Goal: Task Accomplishment & Management: Complete application form

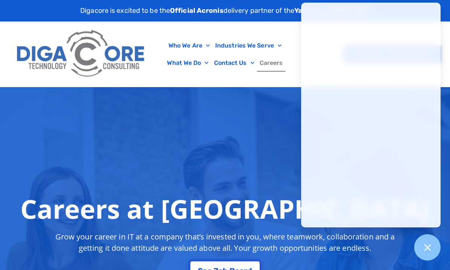
click at [219, 134] on div "Careers at Digacore Grow your career in IT at a company that’s invested in you,…" at bounding box center [225, 238] width 450 height 302
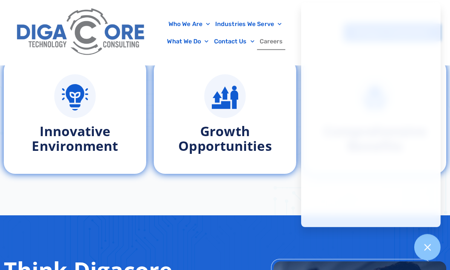
scroll to position [410, 0]
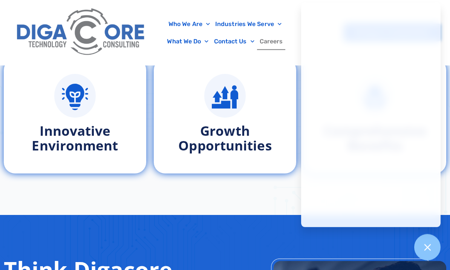
click at [272, 45] on link "Careers" at bounding box center [271, 41] width 29 height 17
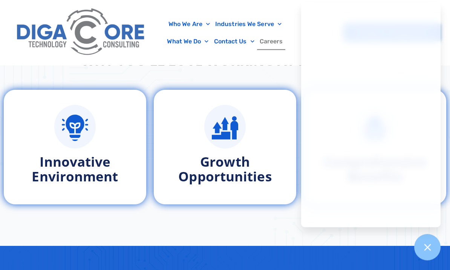
scroll to position [380, 0]
click at [425, 251] on icon at bounding box center [427, 247] width 7 height 7
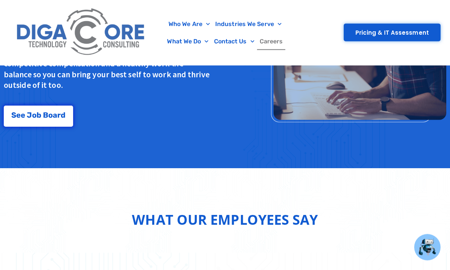
scroll to position [686, 0]
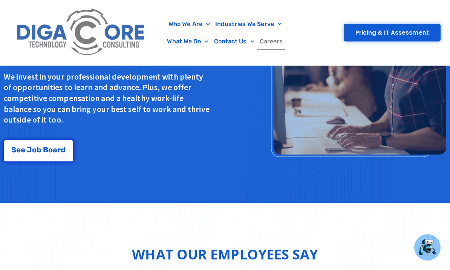
click at [51, 144] on link "S e e J [PERSON_NAME]" at bounding box center [38, 150] width 69 height 21
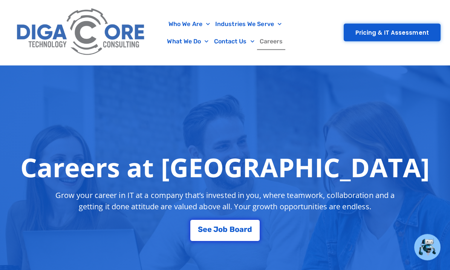
scroll to position [41, 0]
click at [229, 232] on div "S e e J [PERSON_NAME]" at bounding box center [225, 230] width 54 height 8
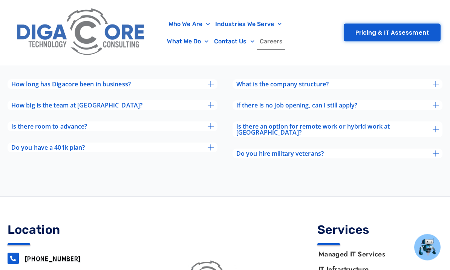
scroll to position [2862, 0]
click at [207, 87] on div "How long has Digacore been in business?" at bounding box center [113, 84] width 210 height 10
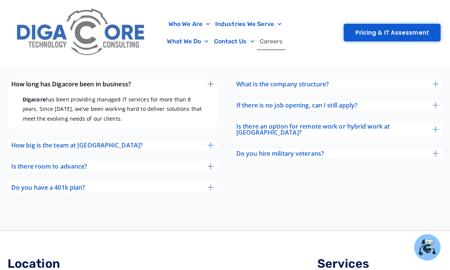
click at [213, 85] on icon at bounding box center [211, 84] width 6 height 6
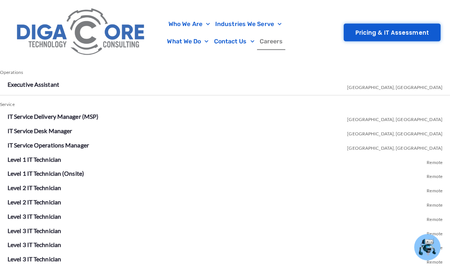
scroll to position [1287, 0]
click at [437, 155] on span "Remote" at bounding box center [435, 161] width 16 height 14
click at [54, 156] on link "Level 1 IT Technician" at bounding box center [35, 159] width 54 height 7
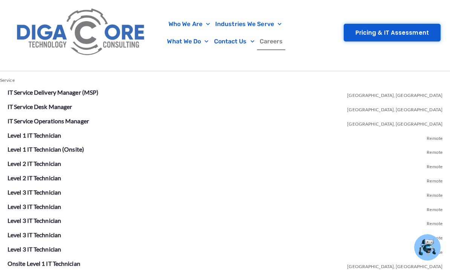
scroll to position [1313, 0]
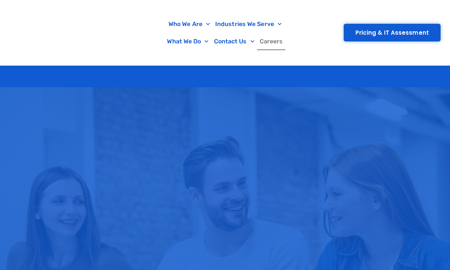
scroll to position [713, 0]
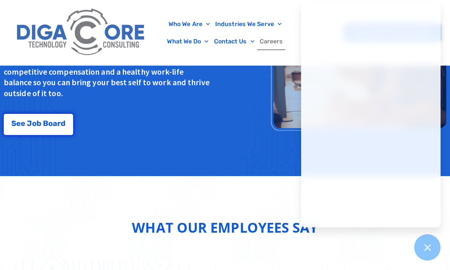
click at [438, 246] on div at bounding box center [427, 247] width 26 height 26
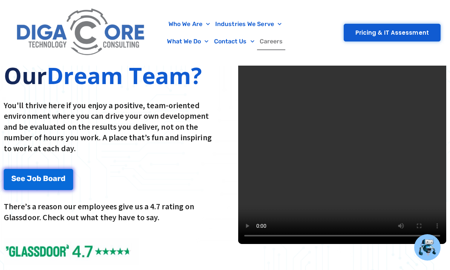
scroll to position [977, 0]
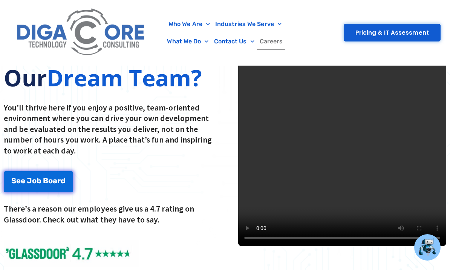
click at [363, 148] on video at bounding box center [342, 142] width 208 height 208
click at [408, 34] on span "Pricing & IT Assessment" at bounding box center [393, 33] width 74 height 6
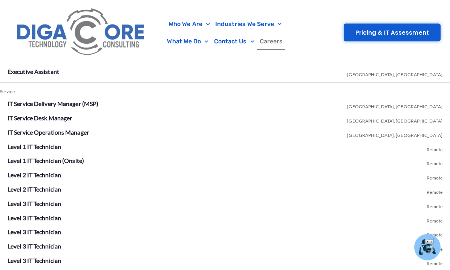
scroll to position [1300, 0]
click at [61, 171] on link "Level 2 IT Technician" at bounding box center [35, 174] width 54 height 7
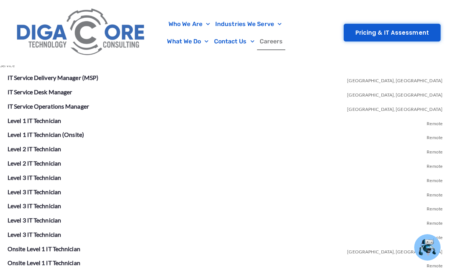
scroll to position [0, 0]
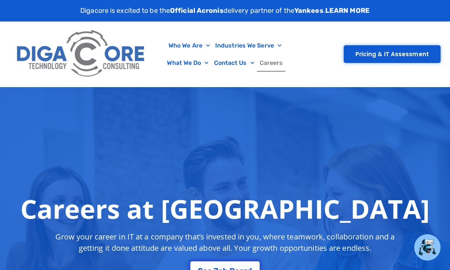
click at [270, 64] on link "Careers" at bounding box center [271, 62] width 29 height 17
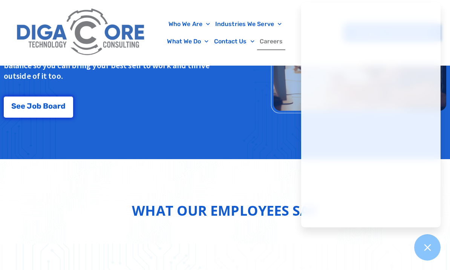
click at [61, 101] on link "S e e J [PERSON_NAME]" at bounding box center [38, 107] width 69 height 21
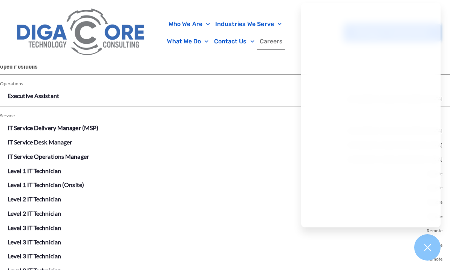
scroll to position [1275, 0]
click at [54, 167] on link "Level 1 IT Technician" at bounding box center [35, 170] width 54 height 7
